Goal: Task Accomplishment & Management: Manage account settings

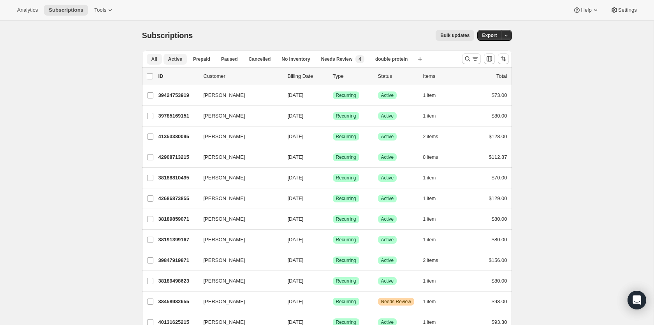
click at [175, 58] on span "Active" at bounding box center [175, 59] width 14 height 6
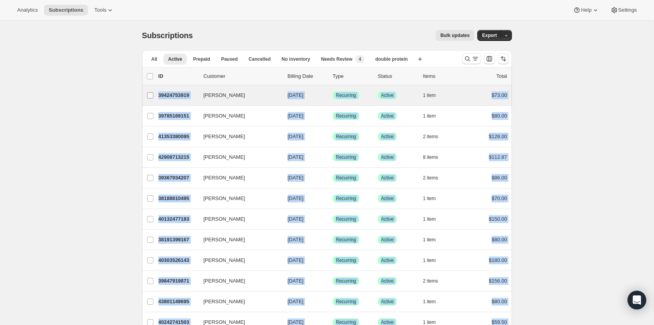
drag, startPoint x: 515, startPoint y: 270, endPoint x: 145, endPoint y: 94, distance: 409.5
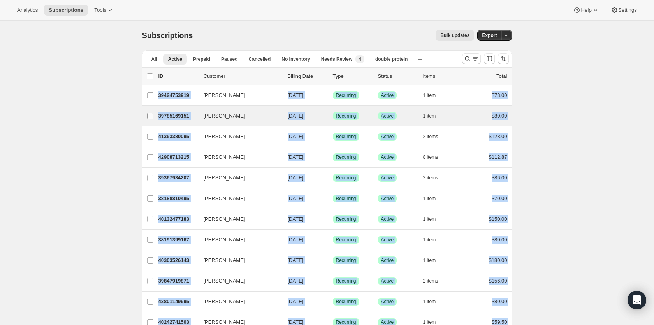
copy ul "Elizabeth McKeon 39424753919 Elizabeth McKeon 09/12/2025 Success Recurring Succ…"
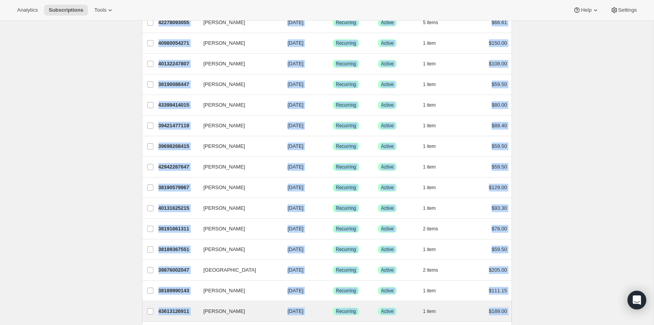
scroll to position [835, 0]
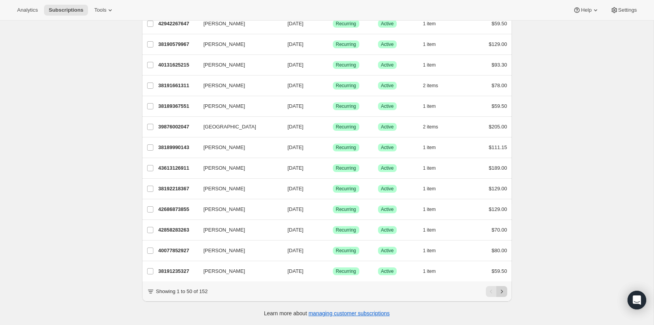
click at [503, 290] on icon "Next" at bounding box center [502, 292] width 8 height 8
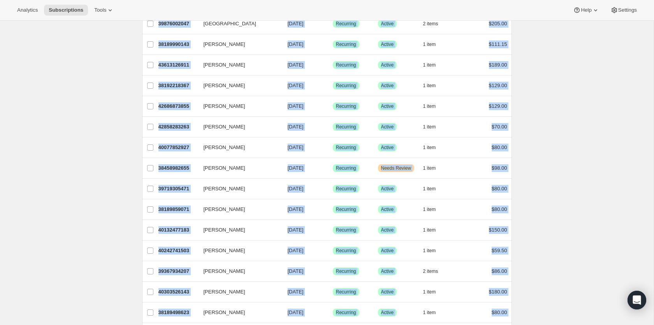
scroll to position [0, 0]
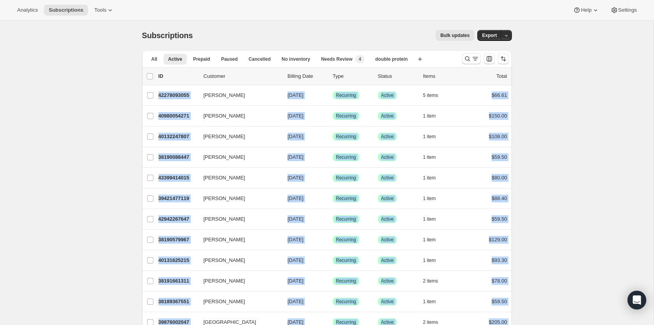
drag, startPoint x: 522, startPoint y: 272, endPoint x: 134, endPoint y: 97, distance: 425.3
copy ul "Jesse Fromosky 42278093055 Jesse Fromosky 09/12/2025 Success Recurring Success …"
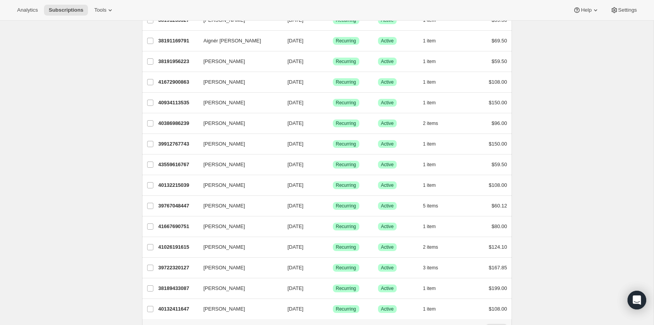
scroll to position [835, 0]
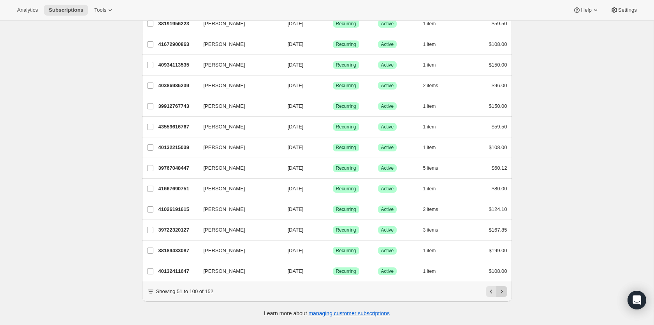
click at [503, 294] on icon "Next" at bounding box center [502, 292] width 8 height 8
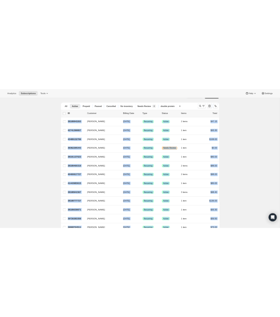
scroll to position [20, 0]
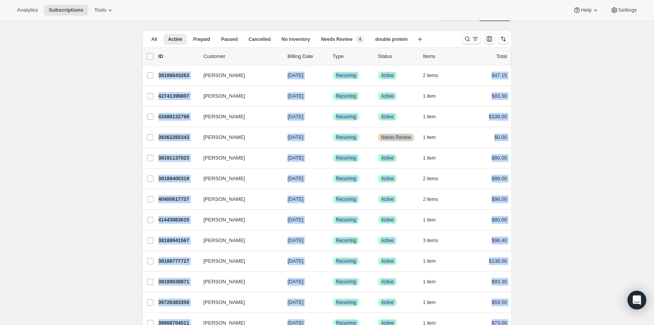
drag, startPoint x: 533, startPoint y: 165, endPoint x: 139, endPoint y: 77, distance: 404.0
copy ul "Adam Garcia 38188843263 Adam Garcia 09/12/2025 Success Recurring Success Active…"
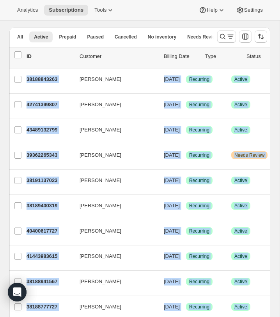
scroll to position [0, 17]
click at [223, 35] on icon "Search and filter results" at bounding box center [222, 37] width 8 height 8
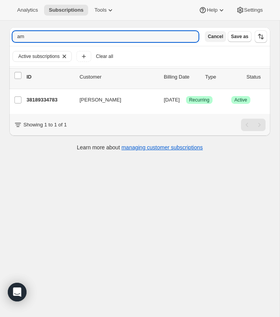
type input "a"
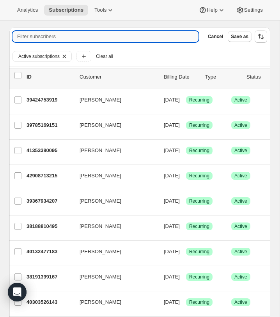
click at [81, 38] on input "Filter subscribers" at bounding box center [105, 36] width 186 height 11
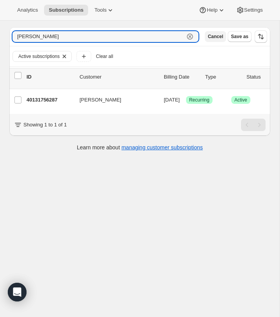
type input "[PERSON_NAME]"
click at [204, 35] on button "Cancel" at bounding box center [214, 36] width 21 height 11
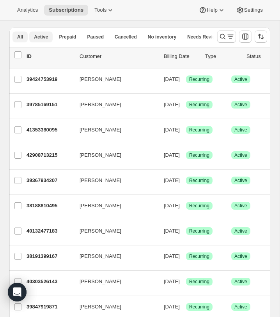
click at [22, 37] on span "All" at bounding box center [20, 37] width 6 height 6
click at [222, 35] on icon "Search and filter results" at bounding box center [222, 37] width 8 height 8
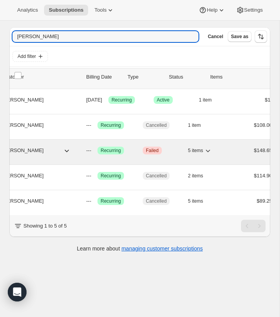
scroll to position [0, 0]
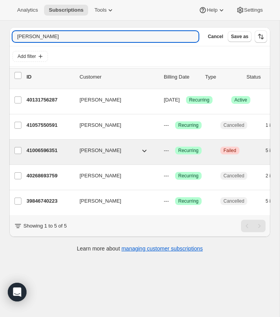
type input "[PERSON_NAME]"
click at [34, 148] on p "41006596351" at bounding box center [49, 151] width 47 height 8
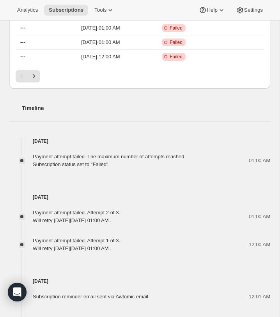
scroll to position [597, 0]
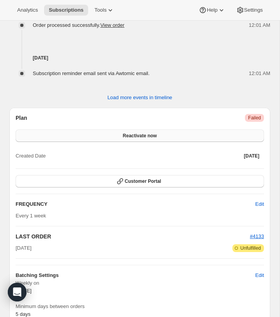
click at [130, 137] on span "Reactivate now" at bounding box center [140, 136] width 34 height 6
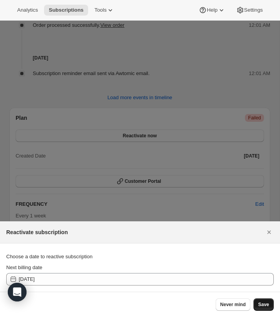
click at [270, 307] on button "Save" at bounding box center [263, 305] width 20 height 12
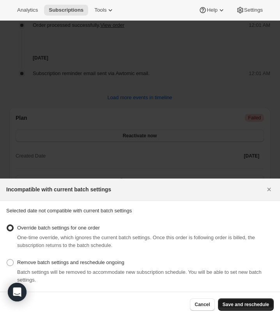
click at [268, 307] on span "Save and reschedule" at bounding box center [245, 305] width 46 height 6
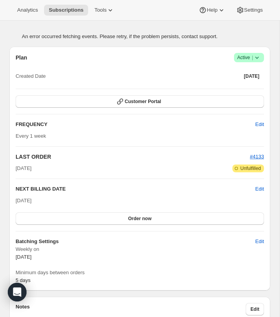
scroll to position [417, 0]
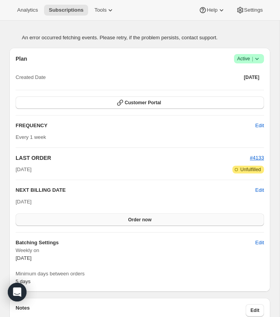
click at [195, 223] on button "Order now" at bounding box center [140, 220] width 248 height 12
click at [195, 223] on button "Click to confirm" at bounding box center [140, 220] width 248 height 12
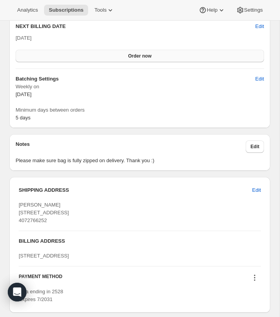
scroll to position [956, 0]
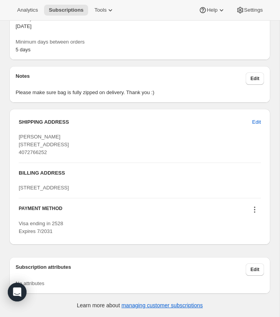
click at [254, 210] on icon at bounding box center [253, 209] width 1 height 1
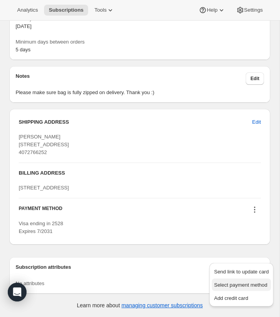
click at [256, 282] on span "Select payment method" at bounding box center [240, 285] width 53 height 6
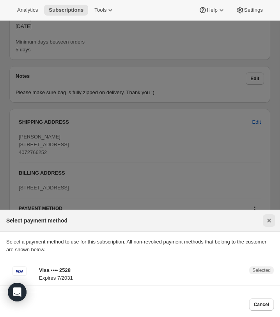
click at [270, 222] on icon "Close" at bounding box center [269, 221] width 8 height 8
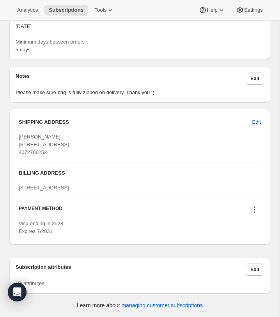
click at [255, 211] on icon at bounding box center [254, 210] width 8 height 8
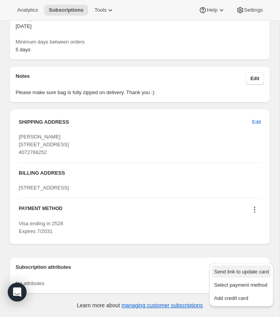
click at [253, 269] on span "Send link to update card" at bounding box center [241, 272] width 54 height 6
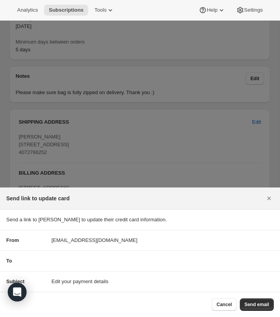
click at [260, 307] on span "Send email" at bounding box center [256, 305] width 25 height 6
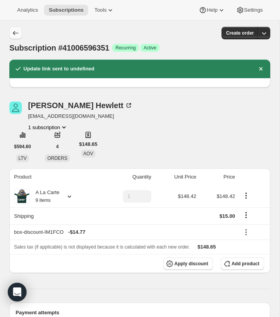
click at [9, 33] on button "Subscriptions" at bounding box center [15, 33] width 12 height 12
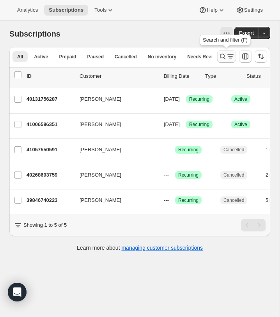
click at [222, 58] on icon "Search and filter results" at bounding box center [222, 56] width 5 height 5
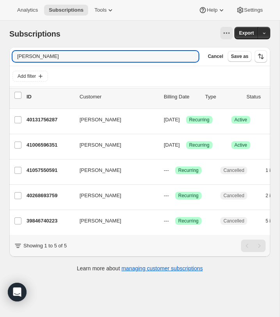
drag, startPoint x: 158, startPoint y: 56, endPoint x: 153, endPoint y: 44, distance: 12.9
click at [153, 45] on div "Subscriptions. This page is ready Subscriptions Export Filter subscribers [PERS…" at bounding box center [139, 151] width 279 height 260
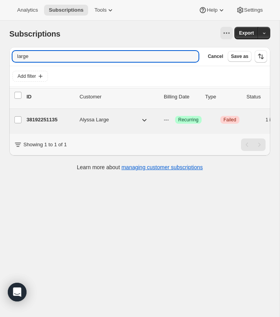
type input "large"
click at [88, 120] on span "Alyssa Large" at bounding box center [93, 120] width 29 height 8
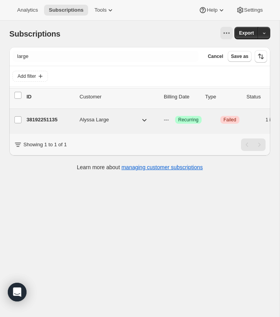
click at [54, 120] on p "38192251135" at bounding box center [49, 120] width 47 height 8
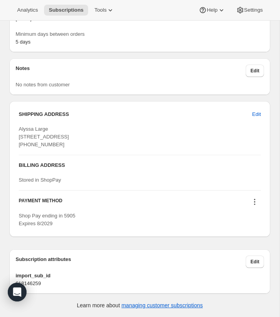
scroll to position [886, 0]
click at [255, 202] on icon at bounding box center [254, 202] width 8 height 8
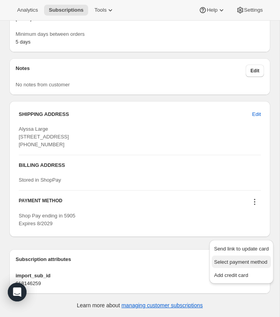
click at [255, 258] on span "Select payment method" at bounding box center [241, 262] width 54 height 8
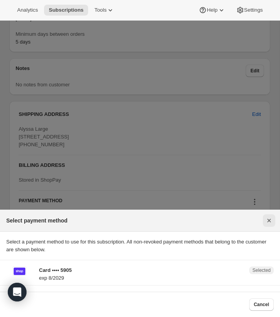
click at [268, 221] on icon "Close" at bounding box center [269, 221] width 4 height 4
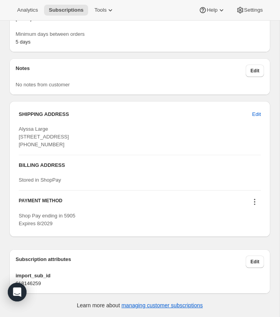
click at [255, 205] on icon at bounding box center [254, 202] width 8 height 8
click at [253, 245] on span "Send link to update card" at bounding box center [241, 249] width 54 height 8
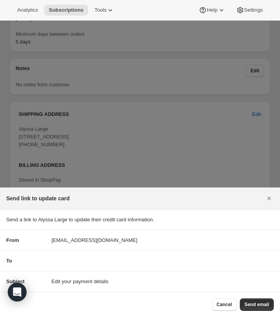
click at [258, 302] on span "Send email" at bounding box center [256, 305] width 25 height 6
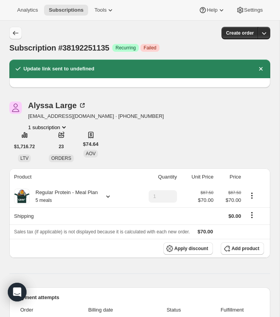
click at [12, 30] on icon "Subscriptions" at bounding box center [16, 33] width 8 height 8
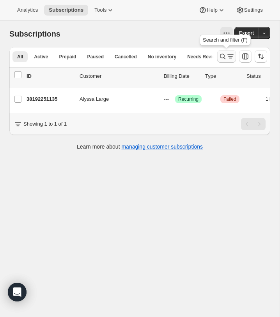
click at [225, 56] on icon "Search and filter results" at bounding box center [222, 57] width 8 height 8
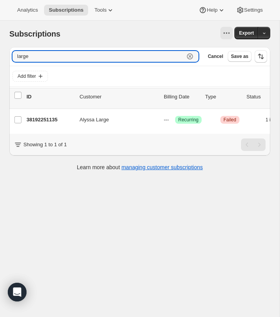
click at [189, 58] on icon "button" at bounding box center [190, 57] width 8 height 8
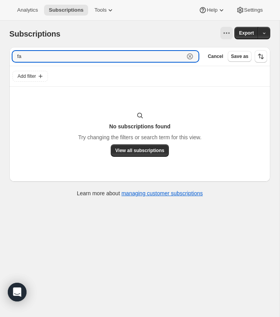
type input "f"
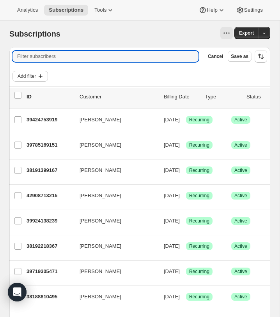
click at [31, 76] on span "Add filter" at bounding box center [27, 76] width 18 height 6
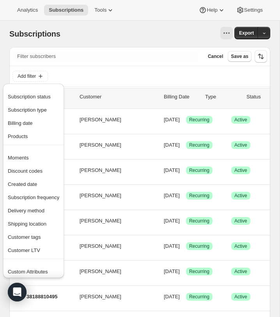
click at [176, 49] on div "Filter subscribers Cancel Save as" at bounding box center [139, 56] width 260 height 19
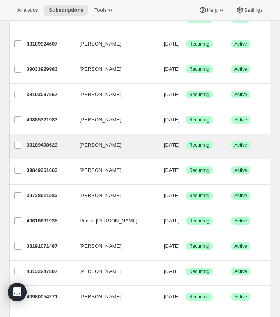
scroll to position [1102, 0]
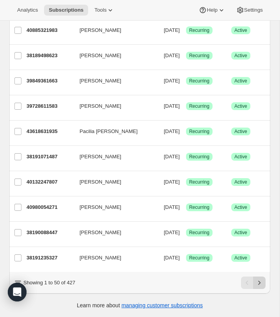
click at [262, 283] on icon "Next" at bounding box center [259, 283] width 8 height 8
click at [262, 280] on icon "Next" at bounding box center [259, 283] width 8 height 8
click at [263, 281] on button "Next" at bounding box center [259, 283] width 12 height 12
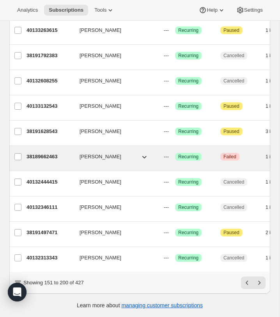
click at [33, 156] on p "38189662463" at bounding box center [49, 157] width 47 height 8
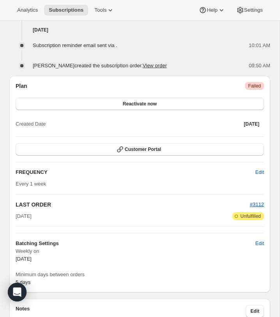
scroll to position [874, 0]
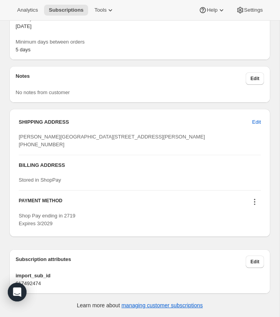
click at [253, 203] on icon at bounding box center [254, 202] width 8 height 8
click at [255, 246] on span "Send link to update card" at bounding box center [241, 249] width 54 height 6
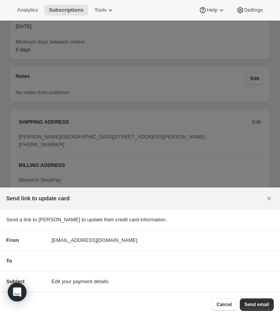
click at [261, 304] on span "Send email" at bounding box center [256, 305] width 25 height 6
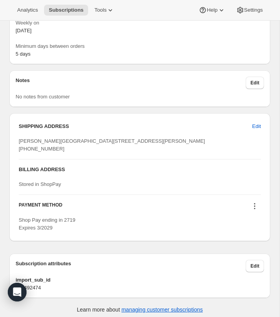
drag, startPoint x: 23, startPoint y: 181, endPoint x: 76, endPoint y: 181, distance: 52.6
click at [79, 153] on div "[PERSON_NAME][GEOGRAPHIC_DATA][STREET_ADDRESS][PERSON_NAME] [PHONE_NUMBER]" at bounding box center [140, 145] width 242 height 16
click at [70, 153] on div "[PERSON_NAME][GEOGRAPHIC_DATA][STREET_ADDRESS][PERSON_NAME] [PHONE_NUMBER]" at bounding box center [140, 145] width 242 height 16
drag, startPoint x: 18, startPoint y: 182, endPoint x: 79, endPoint y: 180, distance: 61.1
click at [78, 180] on div "SHIPPING ADDRESS Edit [PERSON_NAME][GEOGRAPHIC_DATA][STREET_ADDRESS][PERSON_NAM…" at bounding box center [139, 177] width 260 height 128
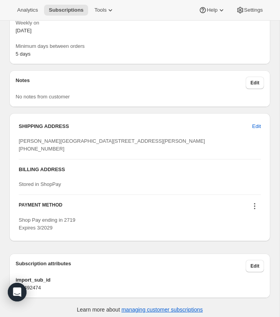
copy span "[PHONE_NUMBER]"
drag, startPoint x: 17, startPoint y: 149, endPoint x: 62, endPoint y: 148, distance: 45.2
click at [62, 148] on div "SHIPPING ADDRESS Edit [PERSON_NAME][GEOGRAPHIC_DATA][STREET_ADDRESS][PERSON_NAM…" at bounding box center [139, 177] width 260 height 128
copy span "[PERSON_NAME]"
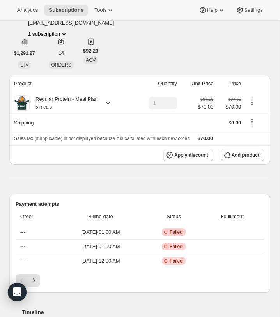
scroll to position [0, 0]
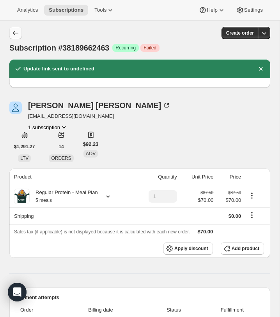
click at [10, 32] on button "Subscriptions" at bounding box center [15, 33] width 12 height 12
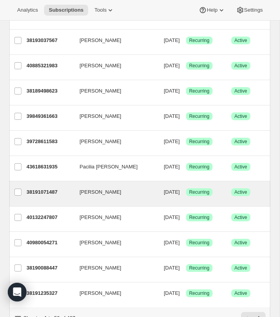
scroll to position [1081, 0]
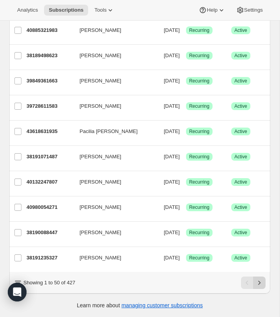
click at [264, 285] on button "Next" at bounding box center [259, 283] width 12 height 12
click at [259, 285] on icon "Next" at bounding box center [259, 283] width 8 height 8
click at [262, 285] on icon "Next" at bounding box center [259, 283] width 8 height 8
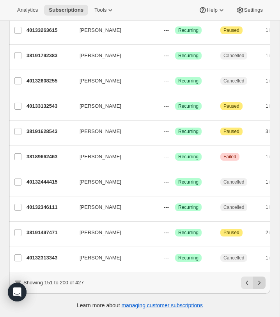
click at [257, 281] on icon "Next" at bounding box center [259, 283] width 8 height 8
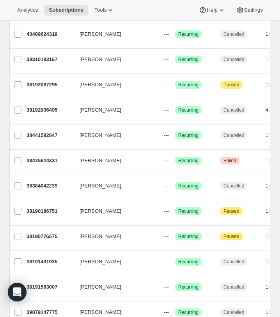
scroll to position [589, 0]
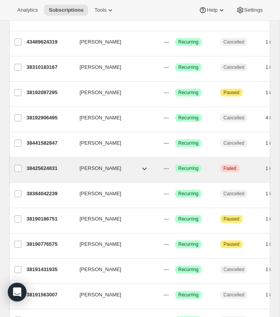
click at [144, 171] on icon "button" at bounding box center [144, 169] width 8 height 8
click at [144, 167] on icon "button" at bounding box center [144, 169] width 8 height 8
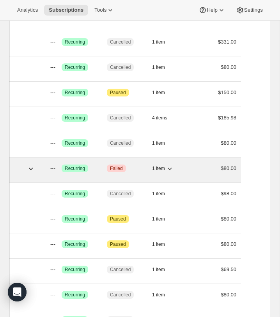
scroll to position [0, 122]
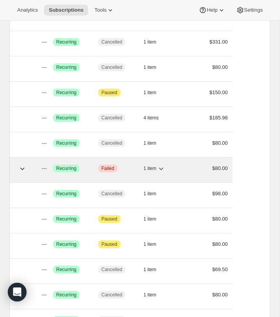
click at [162, 168] on icon "button" at bounding box center [161, 169] width 8 height 8
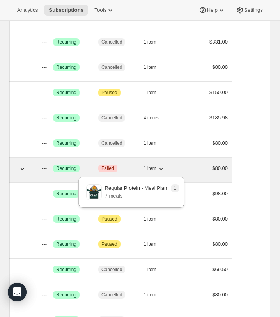
click at [162, 168] on icon "button" at bounding box center [161, 169] width 8 height 8
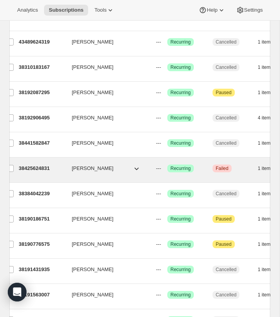
scroll to position [0, 0]
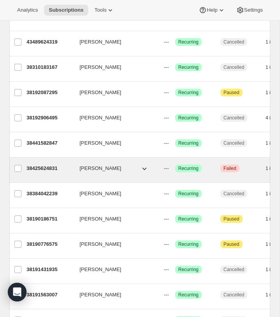
click at [47, 169] on p "38425624831" at bounding box center [49, 169] width 47 height 8
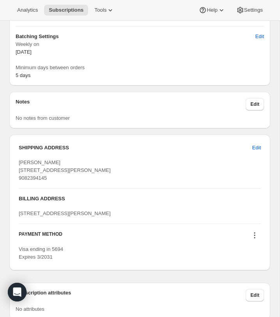
scroll to position [886, 0]
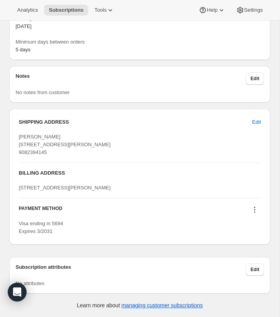
click at [254, 209] on icon at bounding box center [254, 210] width 8 height 8
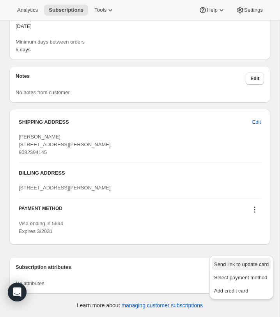
click at [252, 262] on span "Send link to update card" at bounding box center [241, 265] width 54 height 6
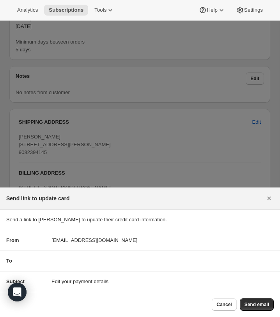
click at [254, 308] on button "Send email" at bounding box center [256, 305] width 34 height 12
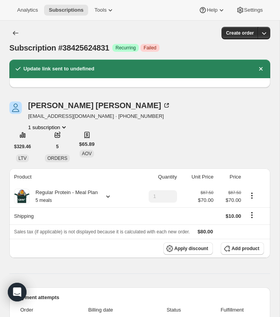
scroll to position [886, 0]
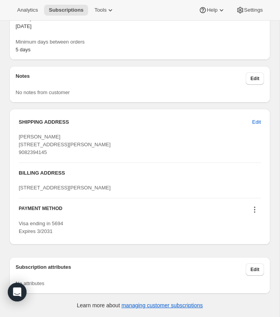
drag, startPoint x: 51, startPoint y: 173, endPoint x: 3, endPoint y: 171, distance: 48.3
copy span "9082394145"
drag, startPoint x: 63, startPoint y: 142, endPoint x: 14, endPoint y: 146, distance: 48.4
click at [16, 143] on div "SHIPPING ADDRESS Edit [PERSON_NAME] [STREET_ADDRESS][PERSON_NAME] 9082394145 BI…" at bounding box center [139, 177] width 260 height 136
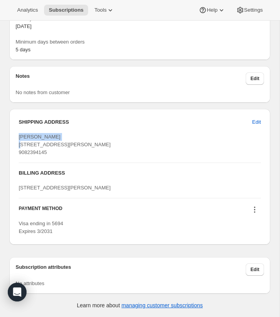
copy span "[PERSON_NAME]"
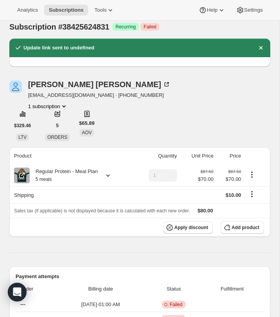
scroll to position [0, 0]
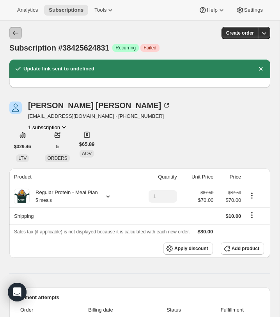
click at [14, 32] on icon "Subscriptions" at bounding box center [16, 33] width 8 height 8
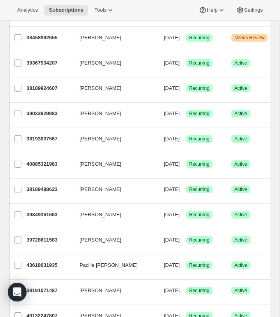
scroll to position [1081, 0]
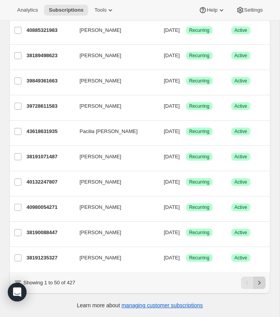
click at [263, 283] on button "Next" at bounding box center [259, 283] width 12 height 12
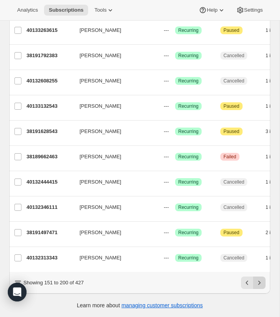
click at [257, 284] on icon "Next" at bounding box center [259, 283] width 8 height 8
click at [260, 285] on icon "Next" at bounding box center [259, 283] width 8 height 8
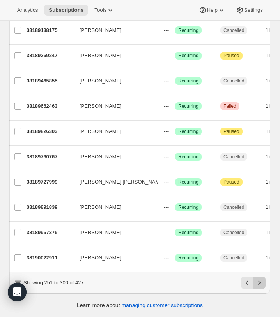
click at [264, 287] on button "Next" at bounding box center [259, 283] width 12 height 12
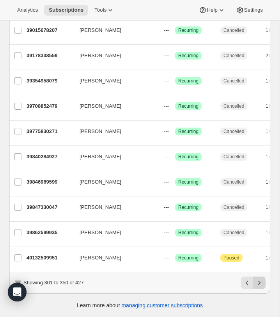
click at [258, 281] on icon "Next" at bounding box center [259, 283] width 8 height 8
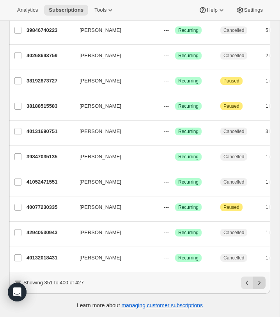
click at [259, 283] on icon "Next" at bounding box center [259, 283] width 2 height 4
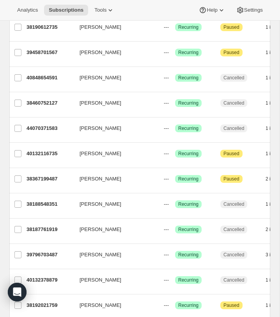
scroll to position [499, 0]
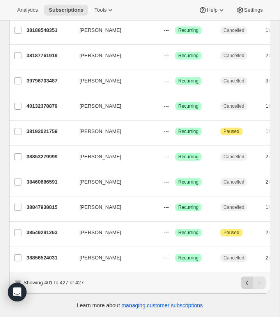
click at [247, 288] on button "Previous" at bounding box center [247, 283] width 12 height 12
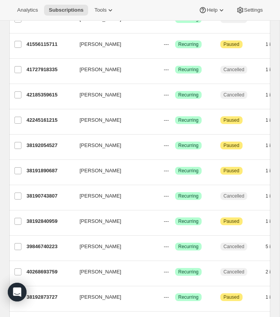
scroll to position [1081, 0]
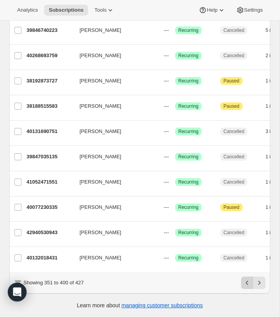
click at [247, 287] on button "Previous" at bounding box center [247, 283] width 12 height 12
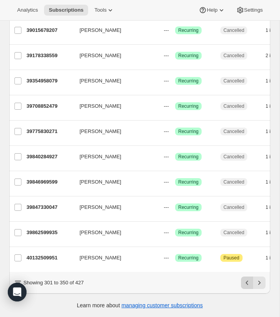
click at [243, 281] on icon "Previous" at bounding box center [247, 283] width 8 height 8
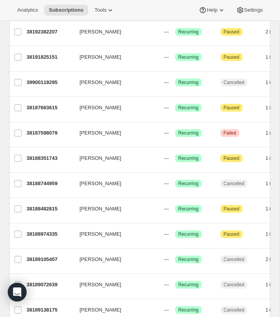
scroll to position [801, 0]
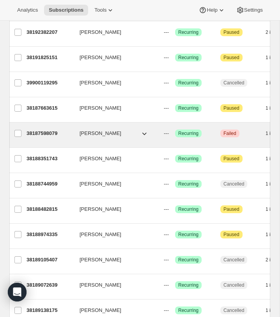
click at [58, 135] on p "38187598079" at bounding box center [49, 134] width 47 height 8
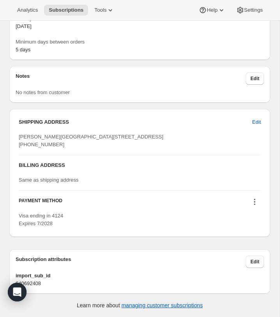
scroll to position [1041, 0]
click at [255, 202] on icon at bounding box center [254, 202] width 8 height 8
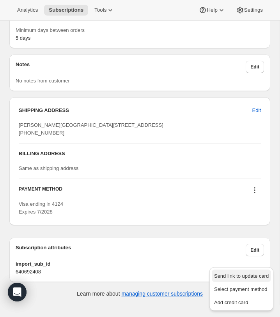
click at [253, 273] on span "Send link to update card" at bounding box center [241, 276] width 54 height 6
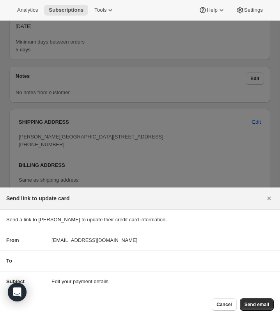
drag, startPoint x: 260, startPoint y: 306, endPoint x: 261, endPoint y: 302, distance: 4.1
click at [260, 306] on span "Send email" at bounding box center [256, 305] width 25 height 6
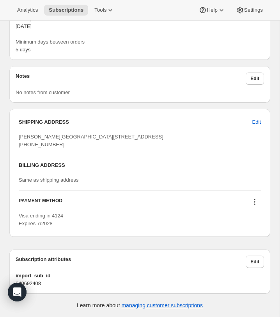
scroll to position [1044, 0]
click at [55, 155] on div "SHIPPING ADDRESS Edit [PERSON_NAME][GEOGRAPHIC_DATA][STREET_ADDRESS] [PHONE_NUM…" at bounding box center [140, 136] width 242 height 37
drag, startPoint x: 53, startPoint y: 177, endPoint x: 22, endPoint y: 181, distance: 31.1
click at [19, 148] on span "[PERSON_NAME][GEOGRAPHIC_DATA][STREET_ADDRESS] [PHONE_NUMBER]" at bounding box center [91, 141] width 144 height 14
copy span "[PHONE_NUMBER]"
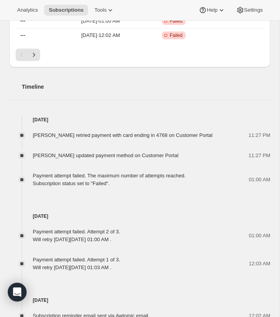
scroll to position [0, 0]
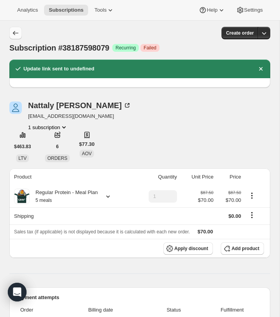
click at [12, 30] on icon "Subscriptions" at bounding box center [16, 33] width 8 height 8
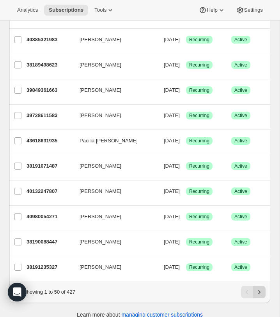
scroll to position [1081, 0]
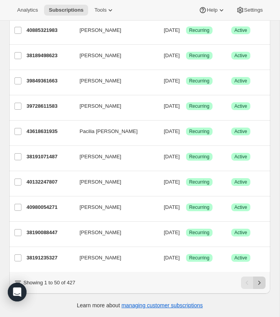
click at [259, 285] on icon "Next" at bounding box center [259, 283] width 8 height 8
